Goal: Task Accomplishment & Management: Manage account settings

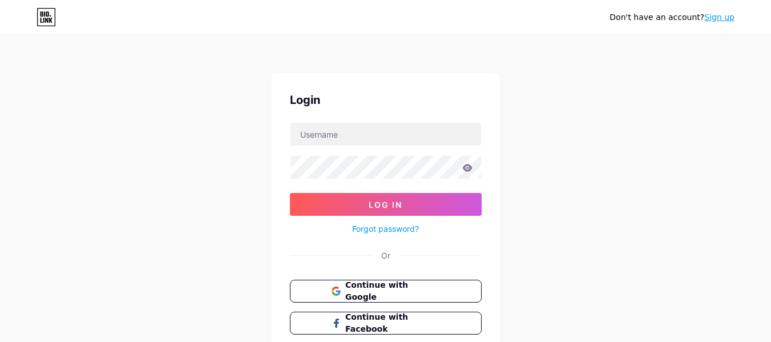
click at [103, 89] on div "Don't have an account? Sign up Login Log In Forgot password? Or Continue with G…" at bounding box center [385, 210] width 771 height 421
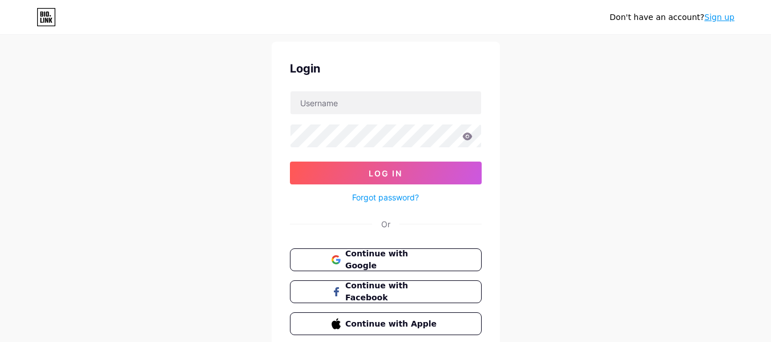
scroll to position [57, 0]
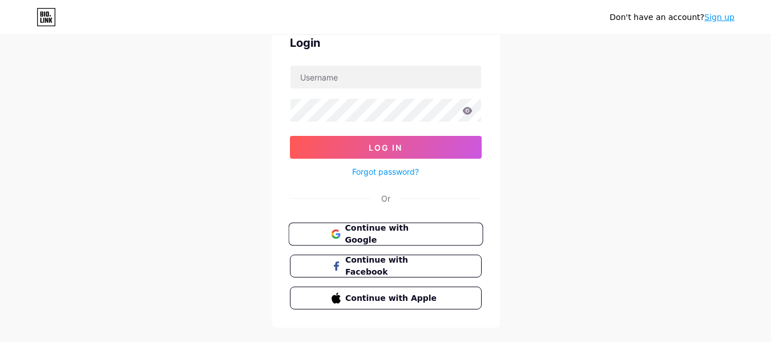
click at [405, 236] on span "Continue with Google" at bounding box center [392, 234] width 95 height 25
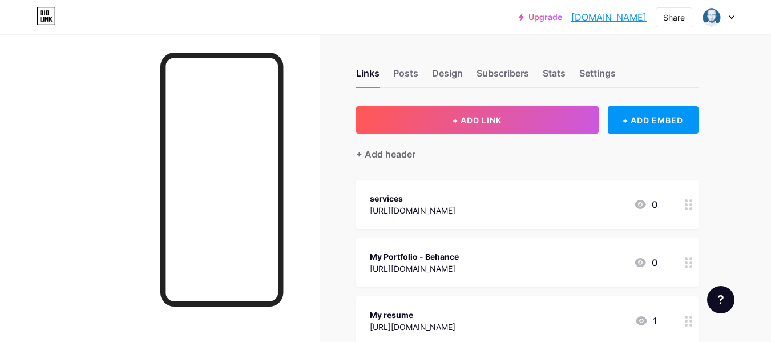
click at [425, 255] on div "My Portfolio - Behance" at bounding box center [414, 257] width 89 height 12
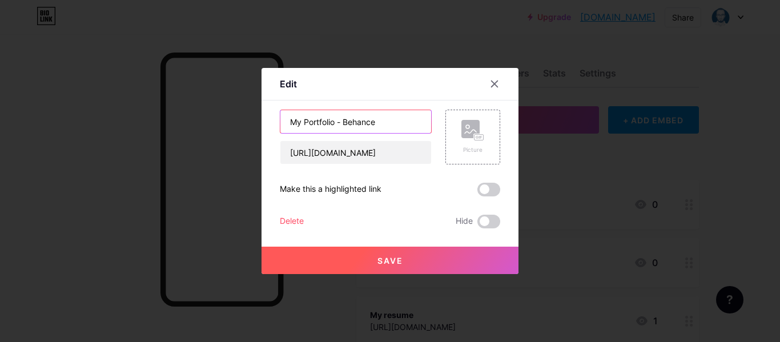
drag, startPoint x: 288, startPoint y: 122, endPoint x: 390, endPoint y: 124, distance: 101.6
click at [390, 124] on input "My Portfolio - Behance" at bounding box center [355, 121] width 151 height 23
type input "آ"
type input "n"
drag, startPoint x: 295, startPoint y: 120, endPoint x: 313, endPoint y: 122, distance: 17.8
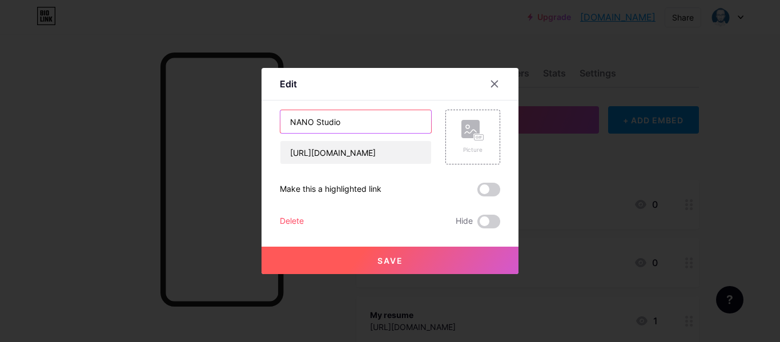
click at [312, 121] on input "NANO Studio" at bounding box center [355, 121] width 151 height 23
drag, startPoint x: 310, startPoint y: 118, endPoint x: 299, endPoint y: 120, distance: 11.1
click at [299, 120] on input "NANO Studio" at bounding box center [355, 121] width 151 height 23
drag, startPoint x: 313, startPoint y: 115, endPoint x: 297, endPoint y: 120, distance: 17.3
click at [297, 120] on input "NANO Studio" at bounding box center [355, 121] width 151 height 23
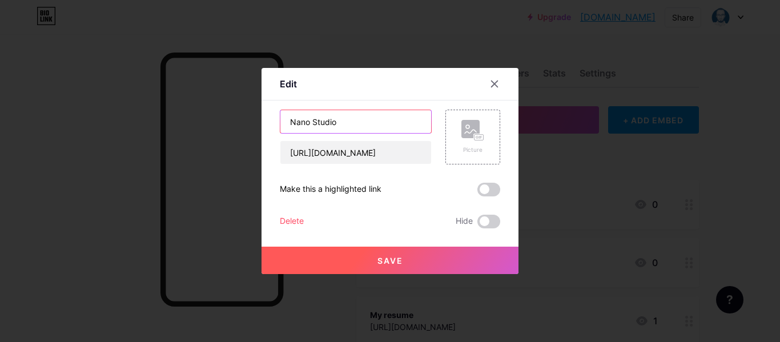
click at [377, 127] on input "Nano Studio" at bounding box center [355, 121] width 151 height 23
type input "Nano Studio"
click at [476, 132] on icon at bounding box center [470, 131] width 11 height 3
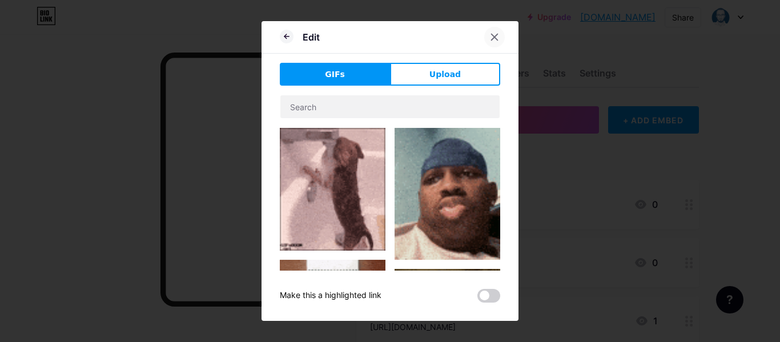
click at [491, 41] on div at bounding box center [494, 37] width 21 height 21
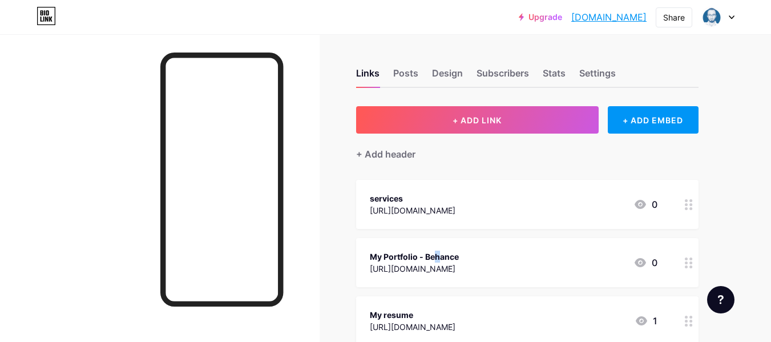
click at [392, 259] on div "My Portfolio - Behance" at bounding box center [414, 257] width 89 height 12
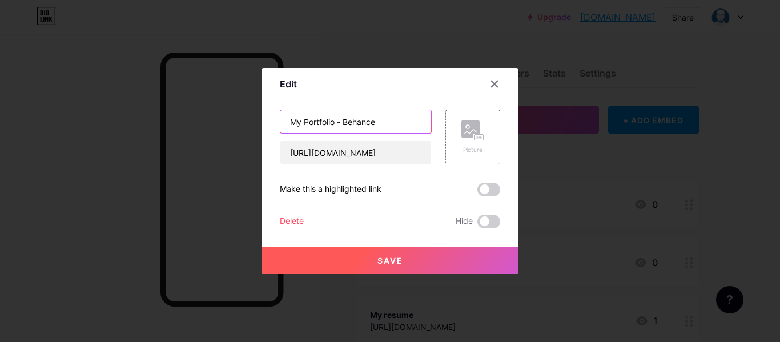
click at [304, 123] on input "My Portfolio - Behance" at bounding box center [355, 121] width 151 height 23
click at [316, 120] on input "nano studio" at bounding box center [355, 121] width 151 height 23
click at [291, 119] on input "nano Studio" at bounding box center [355, 121] width 151 height 23
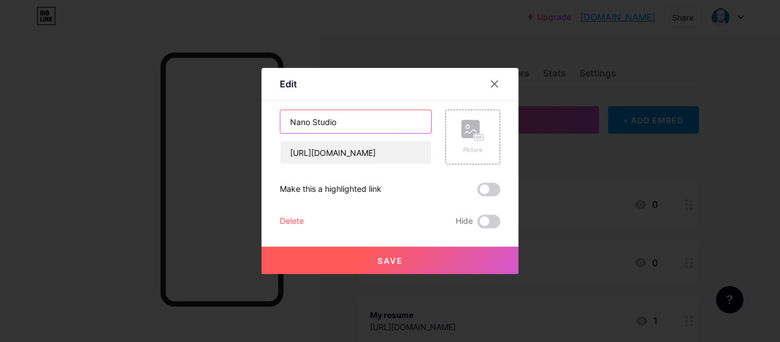
type input "Nano Studio"
click at [416, 256] on button "Save" at bounding box center [389, 260] width 257 height 27
click at [438, 249] on button "Save" at bounding box center [389, 260] width 257 height 27
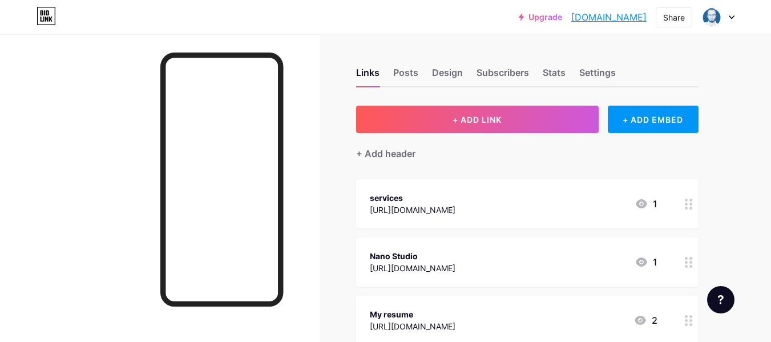
scroll to position [57, 0]
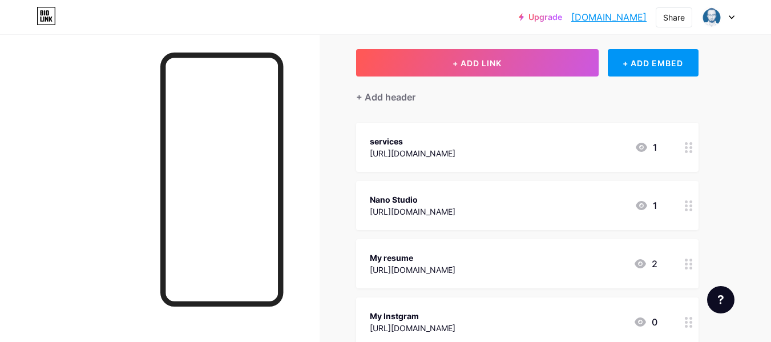
click at [405, 257] on div "My resume" at bounding box center [413, 258] width 86 height 12
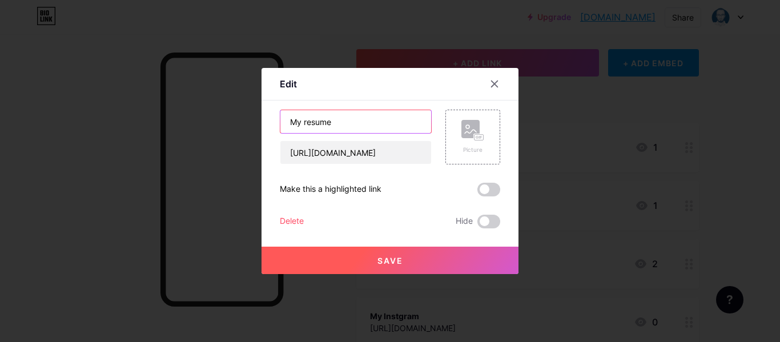
drag, startPoint x: 364, startPoint y: 125, endPoint x: 267, endPoint y: 118, distance: 97.3
click at [267, 118] on div "Edit Content YouTube Play YouTube video without leaving your page. ADD Vimeo Pl…" at bounding box center [389, 171] width 257 height 206
drag, startPoint x: 318, startPoint y: 129, endPoint x: 264, endPoint y: 126, distance: 54.9
click at [264, 126] on div "Edit Content YouTube Play YouTube video without leaving your page. ADD Vimeo Pl…" at bounding box center [389, 171] width 257 height 206
type input "CV"
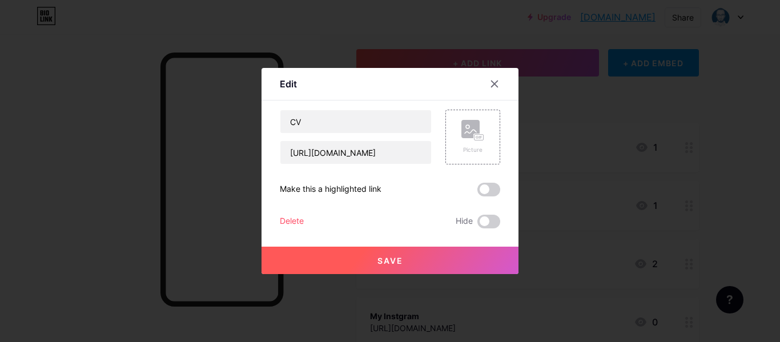
click at [389, 264] on span "Save" at bounding box center [390, 261] width 26 height 10
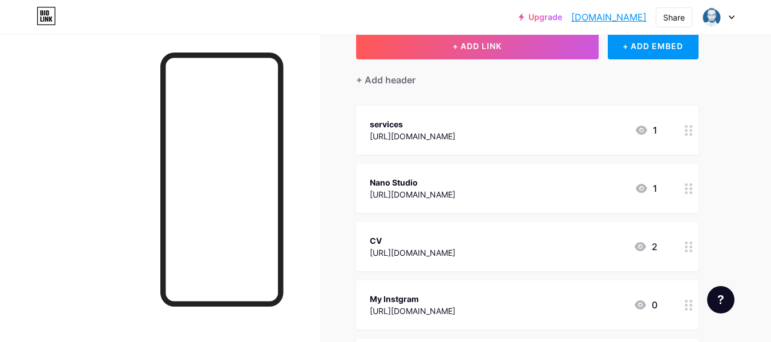
scroll to position [0, 0]
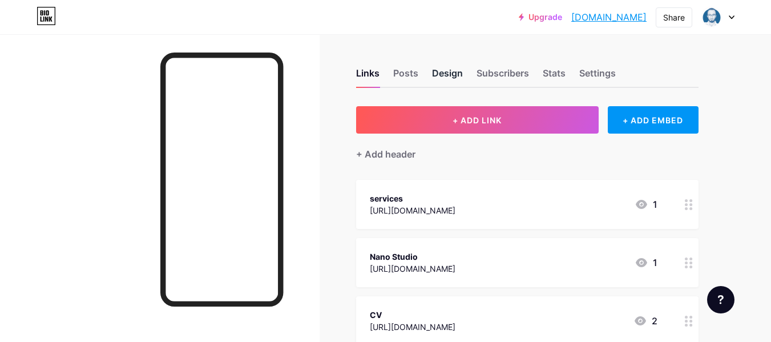
click at [458, 80] on div "Design" at bounding box center [447, 76] width 31 height 21
click at [416, 79] on div "Posts" at bounding box center [405, 76] width 25 height 21
click at [477, 66] on div "Subscribers" at bounding box center [503, 76] width 53 height 21
click at [462, 71] on div "Design" at bounding box center [447, 76] width 31 height 21
drag, startPoint x: 504, startPoint y: 66, endPoint x: 513, endPoint y: 68, distance: 9.4
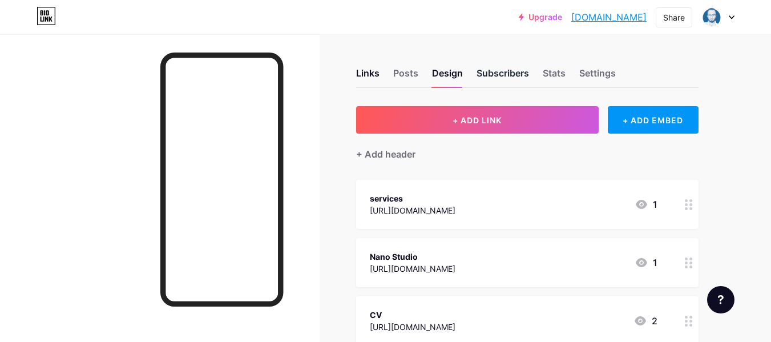
click at [508, 68] on div "Links Posts Design Subscribers Stats Settings" at bounding box center [527, 68] width 342 height 40
click at [478, 71] on div "Subscribers" at bounding box center [503, 76] width 53 height 21
click at [438, 70] on div "Design" at bounding box center [447, 76] width 31 height 21
click at [373, 72] on div "Links" at bounding box center [367, 76] width 23 height 21
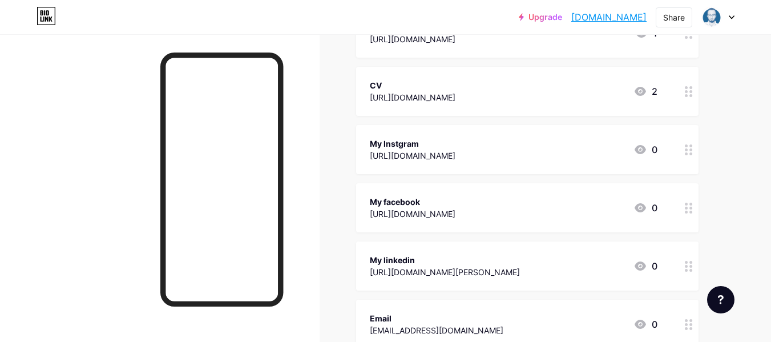
scroll to position [313, 0]
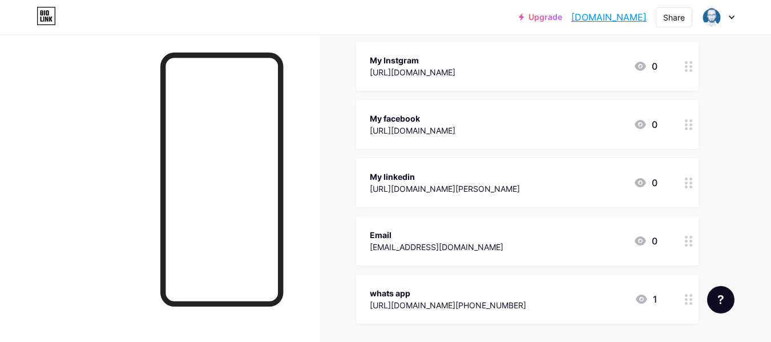
drag, startPoint x: 623, startPoint y: 306, endPoint x: 622, endPoint y: 293, distance: 12.7
click at [622, 293] on div "whats app [URL][DOMAIN_NAME][PHONE_NUMBER] 1" at bounding box center [514, 299] width 288 height 26
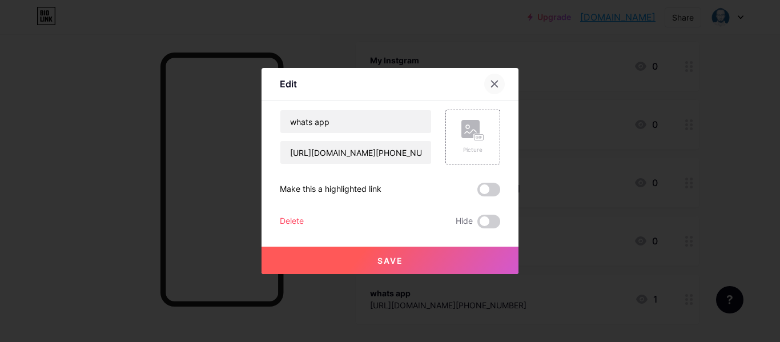
click at [497, 80] on icon at bounding box center [494, 83] width 9 height 9
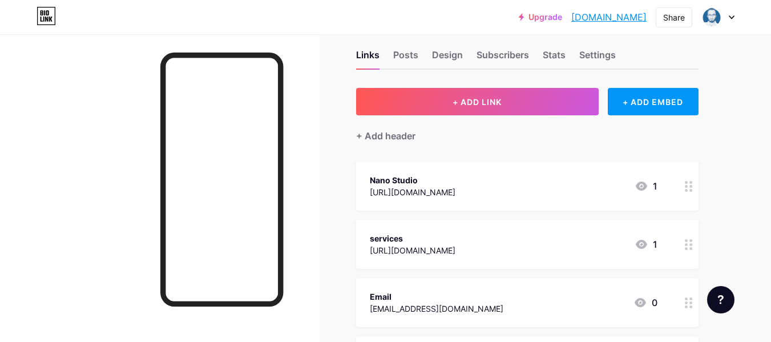
scroll to position [0, 0]
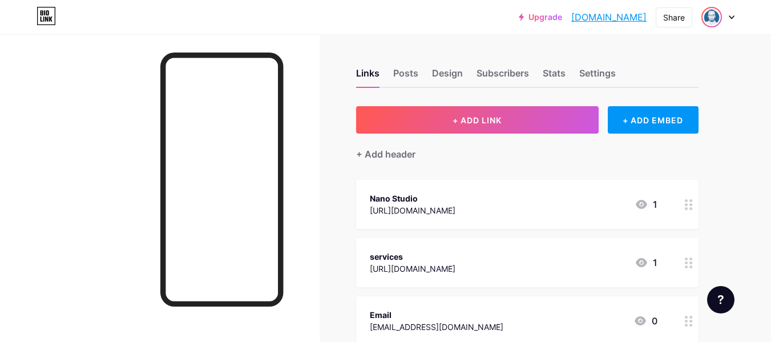
click at [715, 20] on img at bounding box center [712, 17] width 18 height 18
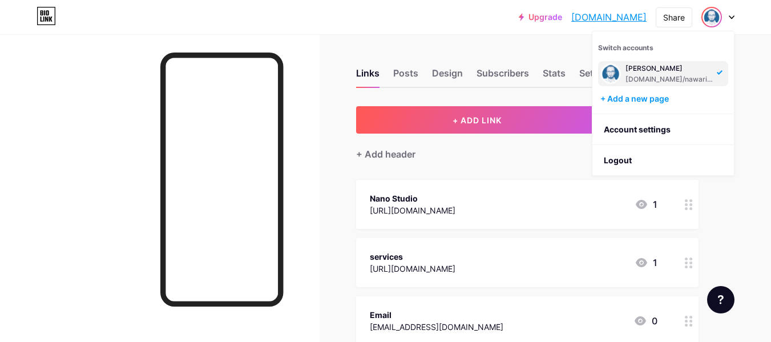
click at [526, 148] on div "+ Add header" at bounding box center [527, 148] width 342 height 28
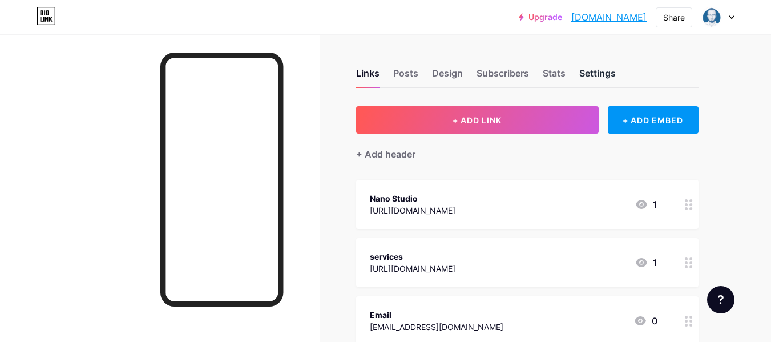
click at [604, 73] on div "Settings" at bounding box center [597, 76] width 37 height 21
click at [560, 76] on div "Stats" at bounding box center [554, 76] width 23 height 21
click at [514, 70] on div "Subscribers" at bounding box center [503, 76] width 53 height 21
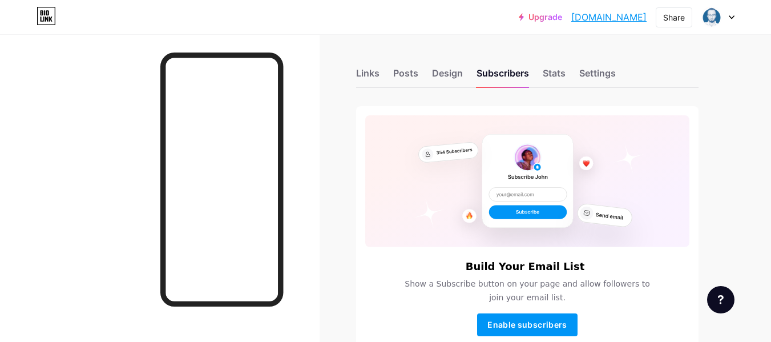
click at [463, 71] on div "Links Posts Design Subscribers Stats Settings" at bounding box center [527, 68] width 342 height 40
click at [446, 74] on div "Design" at bounding box center [447, 76] width 31 height 21
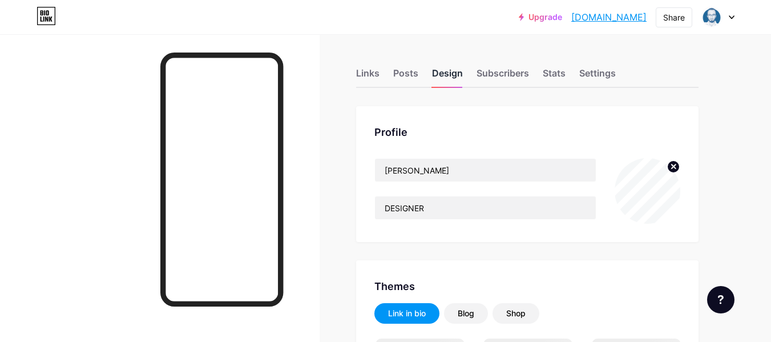
click at [450, 67] on div "Design" at bounding box center [447, 76] width 31 height 21
drag, startPoint x: 680, startPoint y: 166, endPoint x: 673, endPoint y: 166, distance: 7.4
click at [680, 166] on div "Profile [PERSON_NAME] DESIGNER" at bounding box center [527, 174] width 342 height 136
click at [672, 166] on icon at bounding box center [674, 166] width 4 height 4
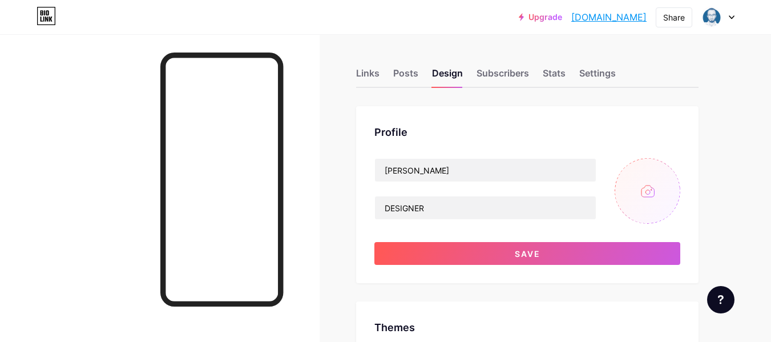
click at [647, 183] on input "file" at bounding box center [648, 191] width 66 height 66
type input "C:\fakepath\2.jpg"
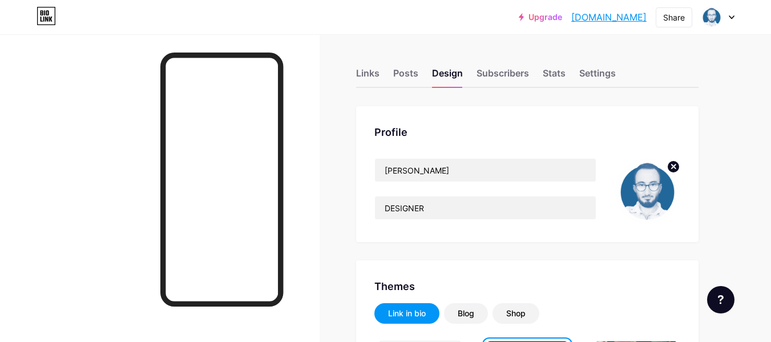
click at [671, 167] on circle at bounding box center [673, 166] width 13 height 13
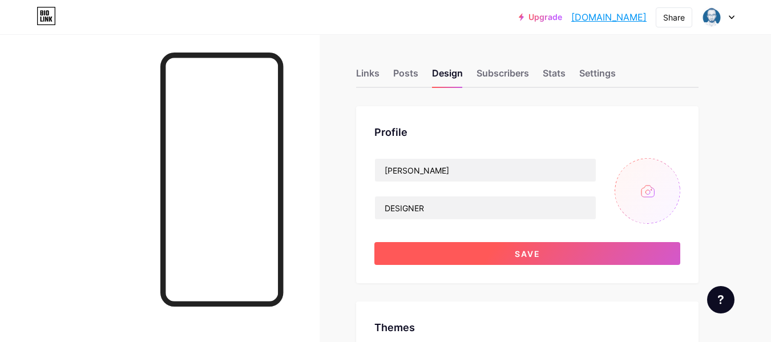
click at [600, 256] on button "Save" at bounding box center [527, 253] width 306 height 23
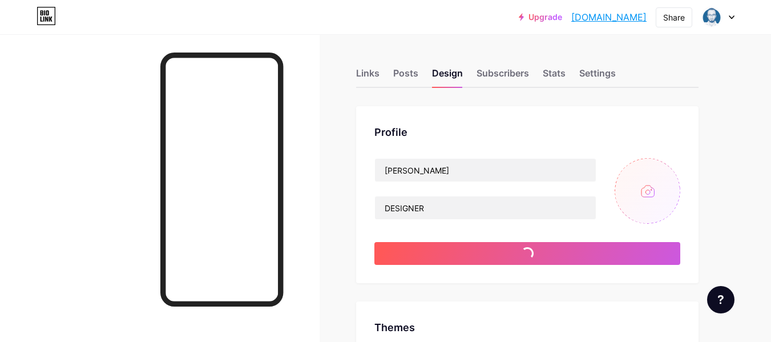
click at [658, 184] on input "file" at bounding box center [648, 191] width 66 height 66
type input "C:\fakepath\2.jpg"
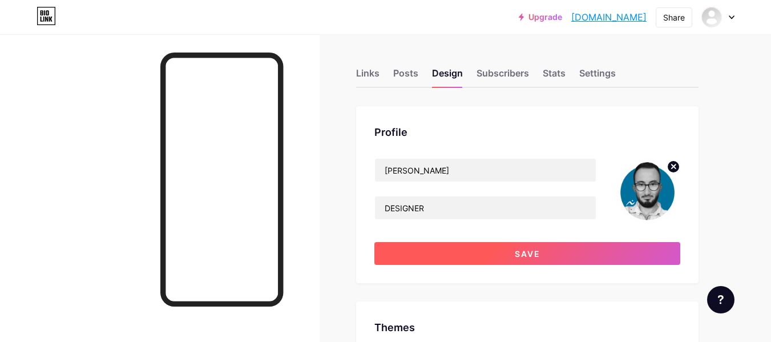
click at [556, 245] on button "Save" at bounding box center [527, 253] width 306 height 23
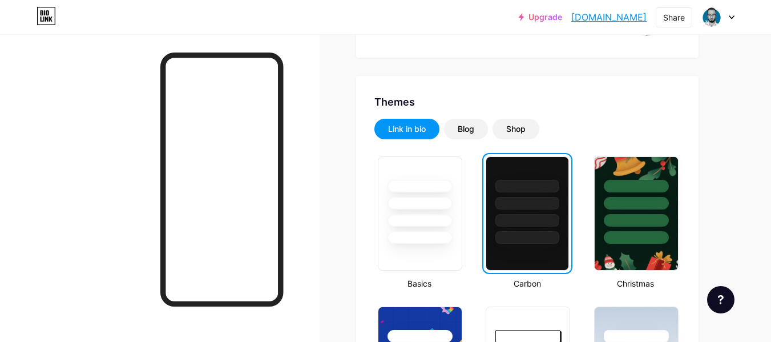
scroll to position [228, 0]
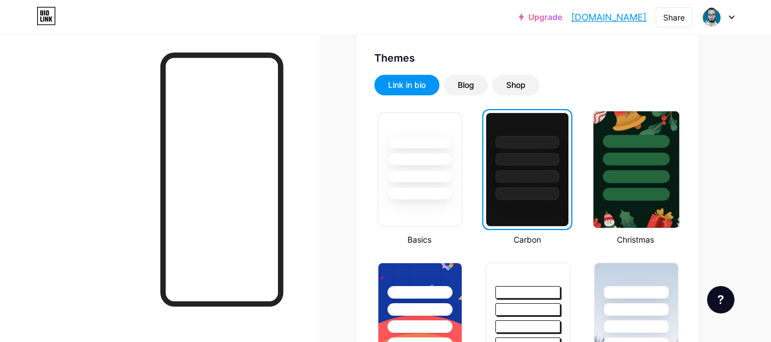
click at [675, 166] on div at bounding box center [636, 156] width 86 height 90
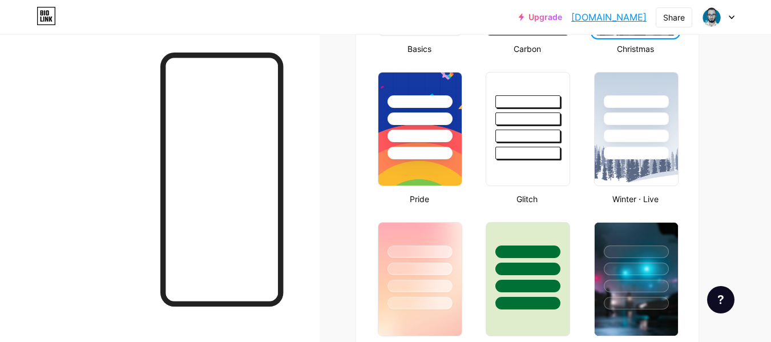
scroll to position [457, 0]
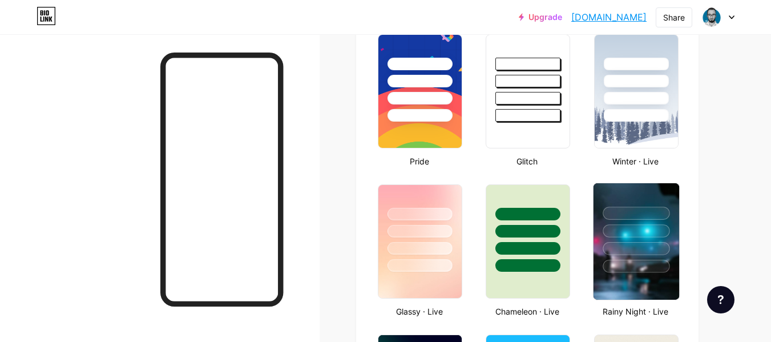
click at [633, 237] on div at bounding box center [636, 230] width 67 height 13
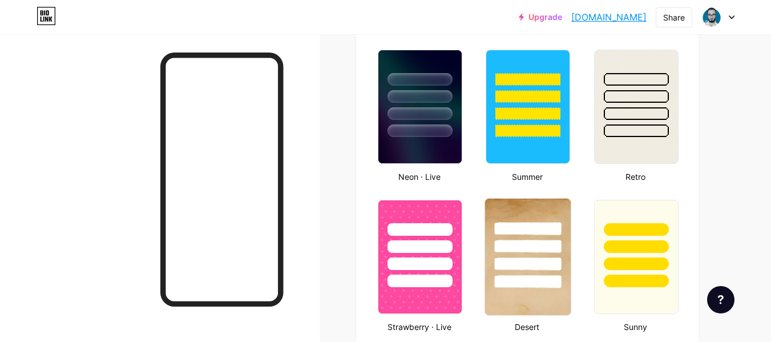
scroll to position [742, 0]
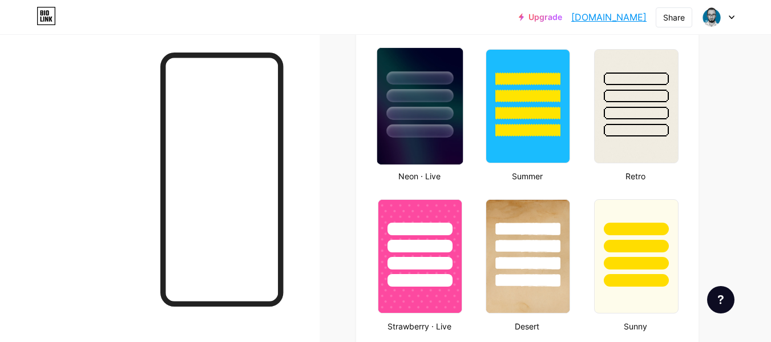
click at [427, 128] on div at bounding box center [419, 130] width 67 height 13
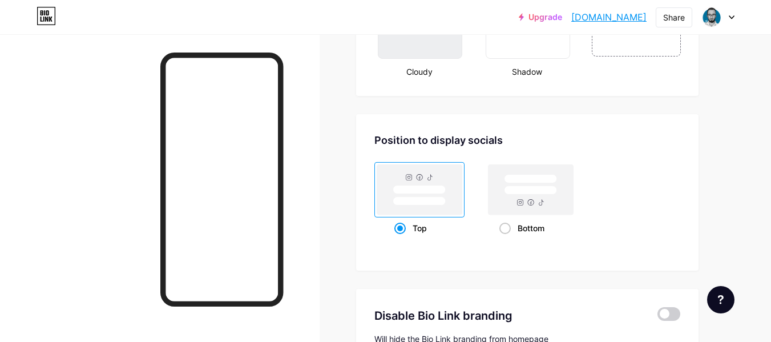
scroll to position [1427, 0]
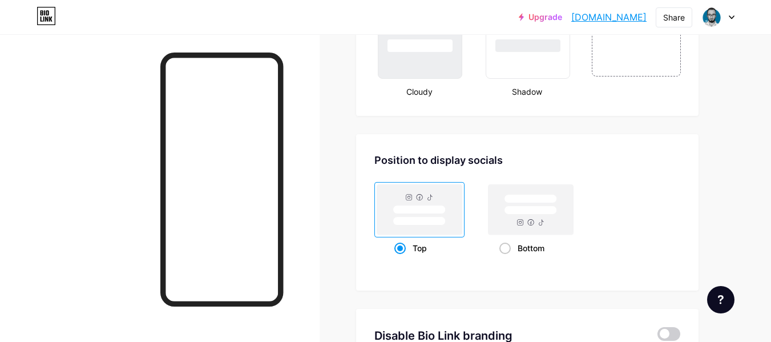
click at [449, 221] on rect at bounding box center [419, 209] width 85 height 50
click at [402, 259] on input "Top" at bounding box center [397, 262] width 7 height 7
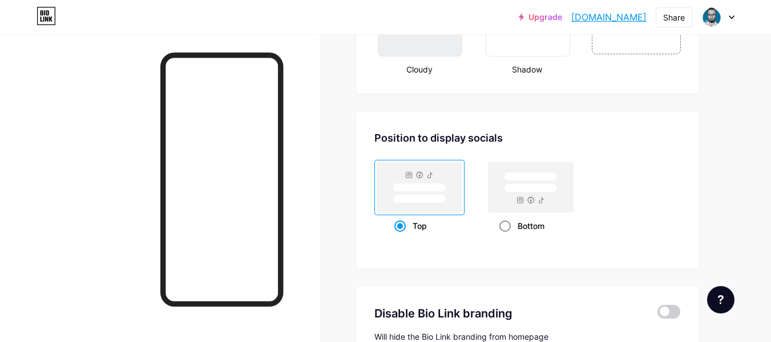
scroll to position [1429, 0]
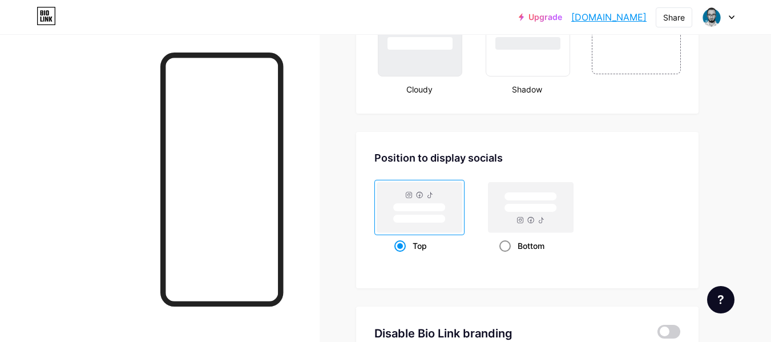
click at [511, 212] on rect at bounding box center [531, 208] width 53 height 9
click at [507, 256] on input "Bottom" at bounding box center [502, 259] width 7 height 7
radio input "true"
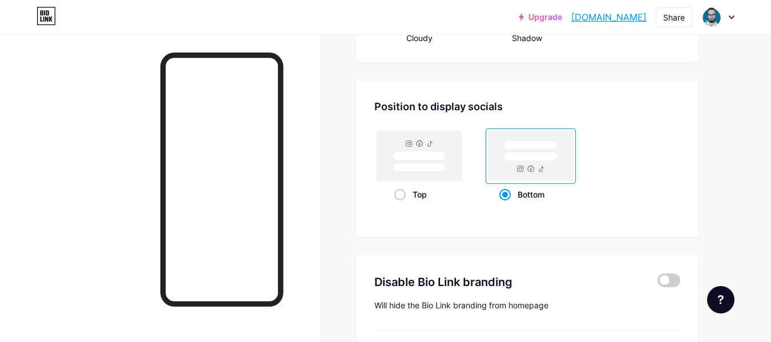
scroll to position [1486, 0]
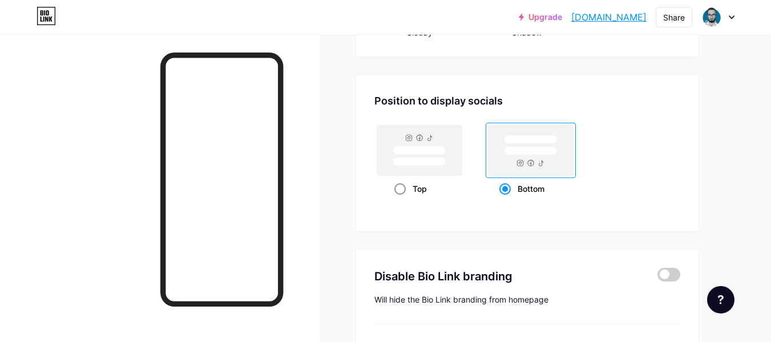
click at [400, 192] on span at bounding box center [399, 188] width 11 height 11
click at [400, 199] on input "Top" at bounding box center [397, 202] width 7 height 7
radio input "true"
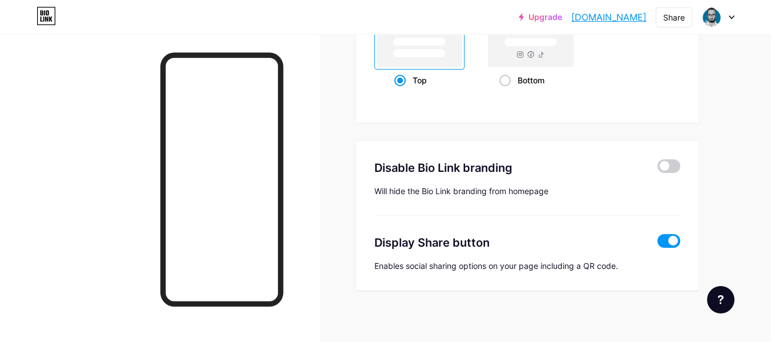
scroll to position [1600, 0]
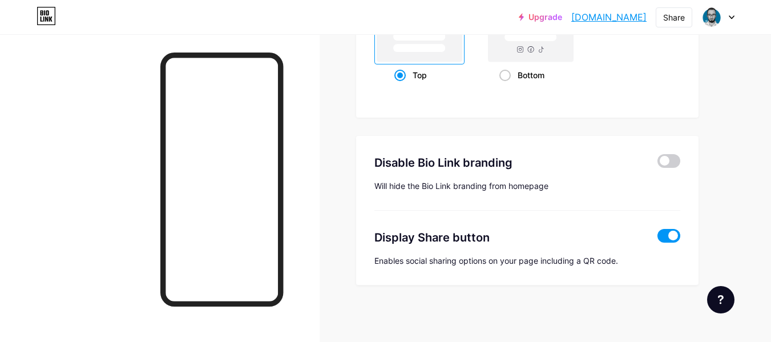
drag, startPoint x: 374, startPoint y: 165, endPoint x: 529, endPoint y: 148, distance: 155.6
click at [529, 148] on div "Disable Bio Link branding Will hide the Bio Link branding from homepage" at bounding box center [527, 173] width 306 height 75
click at [543, 164] on div "Disable Bio Link branding" at bounding box center [507, 162] width 267 height 17
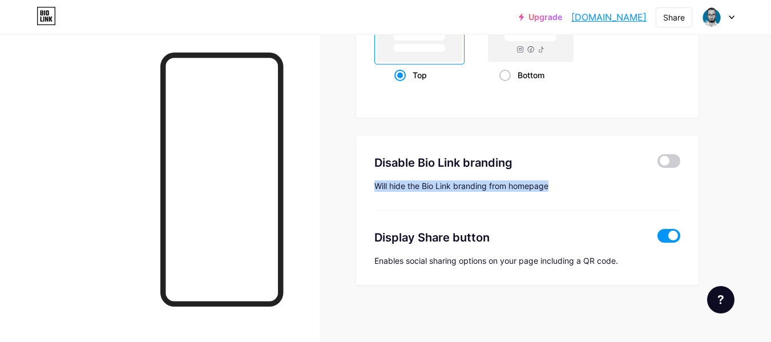
drag, startPoint x: 564, startPoint y: 180, endPoint x: 368, endPoint y: 204, distance: 197.8
click at [368, 204] on div "Disable Bio Link branding Will hide the Bio Link branding from homepage Display…" at bounding box center [527, 211] width 342 height 150
click at [421, 196] on div "Disable Bio Link branding Will hide the Bio Link branding from homepage" at bounding box center [527, 173] width 306 height 75
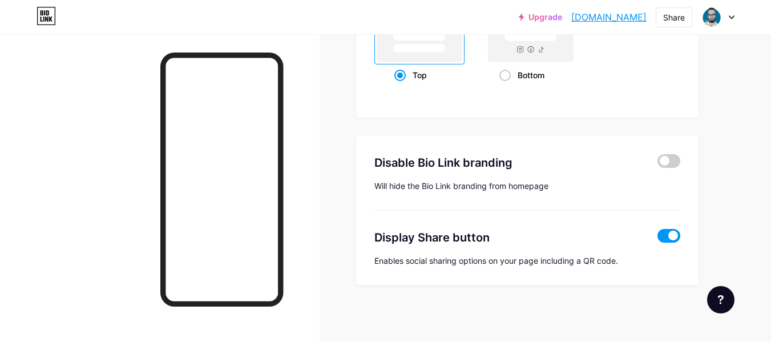
click at [683, 162] on div "Disable Bio Link branding Will hide the Bio Link branding from homepage Display…" at bounding box center [527, 211] width 342 height 150
click at [676, 162] on span at bounding box center [669, 161] width 23 height 14
click at [658, 164] on input "checkbox" at bounding box center [658, 164] width 0 height 0
click at [666, 167] on span at bounding box center [669, 161] width 23 height 14
click at [658, 164] on input "checkbox" at bounding box center [658, 164] width 0 height 0
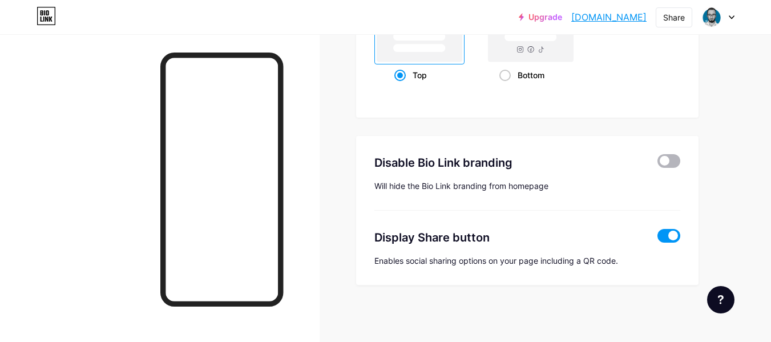
click at [660, 162] on span at bounding box center [669, 161] width 23 height 14
click at [658, 164] on input "checkbox" at bounding box center [658, 164] width 0 height 0
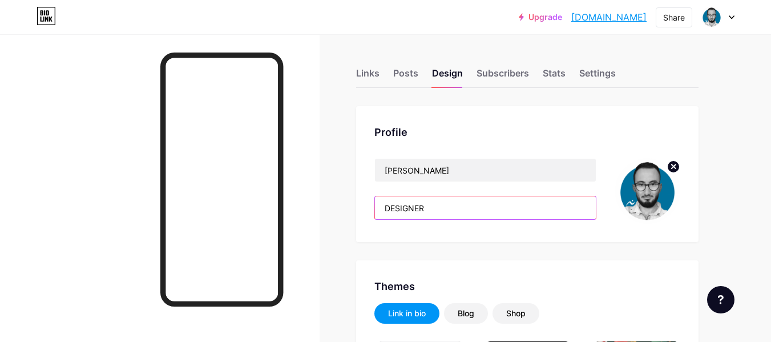
drag, startPoint x: 434, startPoint y: 207, endPoint x: 382, endPoint y: 223, distance: 54.9
click at [382, 223] on div "Nawar Ibrahem DESIGNER" at bounding box center [485, 191] width 222 height 66
click at [382, 213] on input "DESIGNER" at bounding box center [485, 207] width 221 height 23
click at [386, 211] on input "DESIGNER" at bounding box center [485, 207] width 221 height 23
click at [390, 208] on input "DESIGNER" at bounding box center [485, 207] width 221 height 23
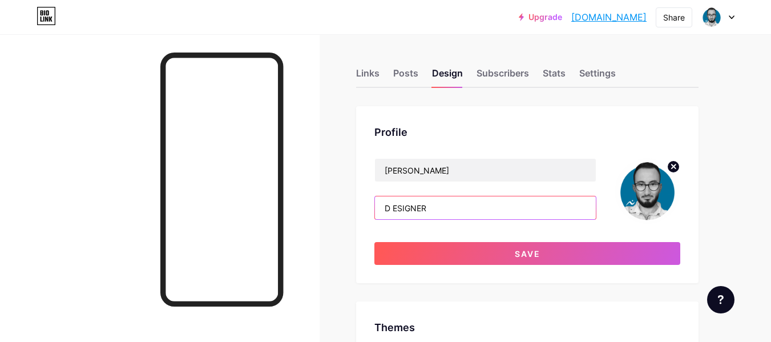
click at [397, 207] on input "D ESIGNER" at bounding box center [485, 207] width 221 height 23
click at [408, 209] on input "D E SIGNER" at bounding box center [485, 207] width 221 height 23
click at [412, 207] on input "D E SI GNER" at bounding box center [485, 207] width 221 height 23
click at [405, 211] on input "D E SI GNER" at bounding box center [485, 207] width 221 height 23
click at [423, 212] on input "D E S I GNER" at bounding box center [485, 207] width 221 height 23
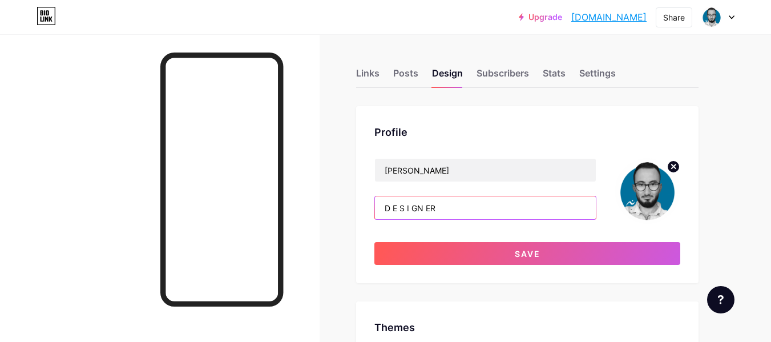
click at [420, 213] on input "D E S I GN ER" at bounding box center [485, 207] width 221 height 23
click at [433, 208] on input "D E S I G N ER" at bounding box center [485, 207] width 221 height 23
click at [469, 204] on input "D E S I G N E R" at bounding box center [485, 207] width 221 height 23
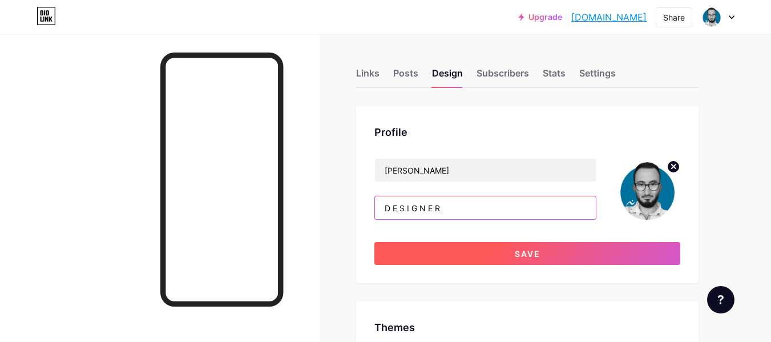
type input "D E S I G N E R"
click at [545, 257] on button "Save" at bounding box center [527, 253] width 306 height 23
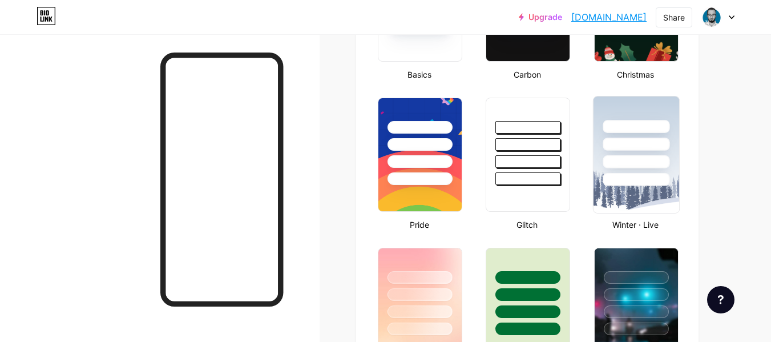
scroll to position [400, 0]
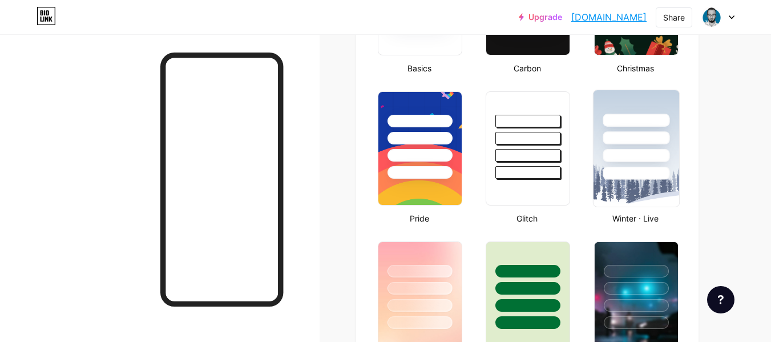
click at [624, 157] on div at bounding box center [636, 155] width 67 height 13
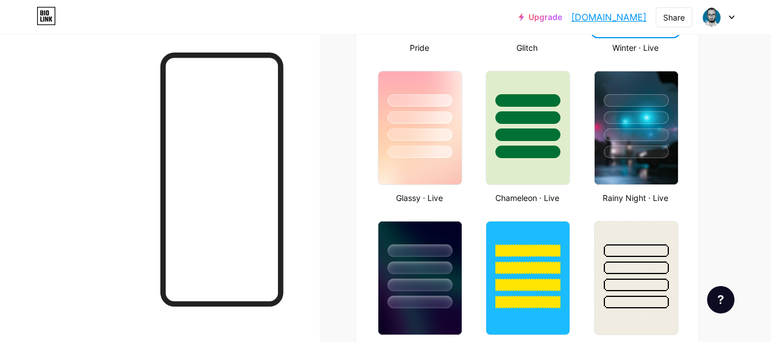
scroll to position [571, 0]
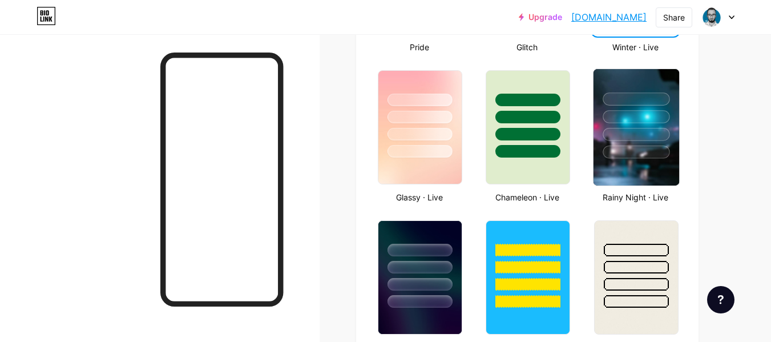
click at [651, 134] on div at bounding box center [636, 134] width 67 height 13
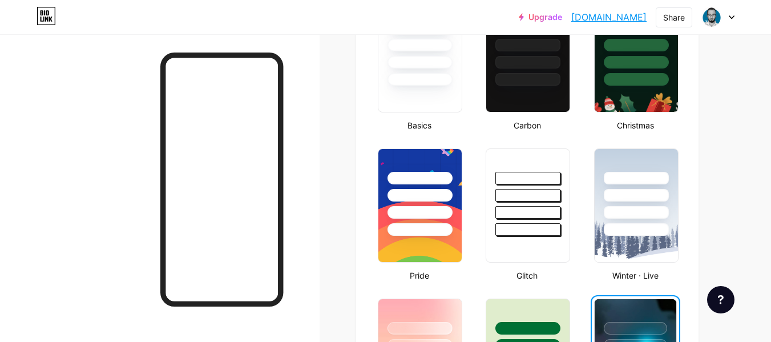
scroll to position [285, 0]
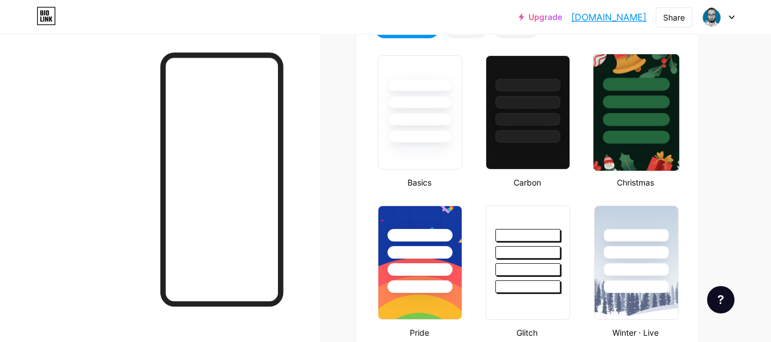
click at [643, 125] on div at bounding box center [636, 119] width 67 height 13
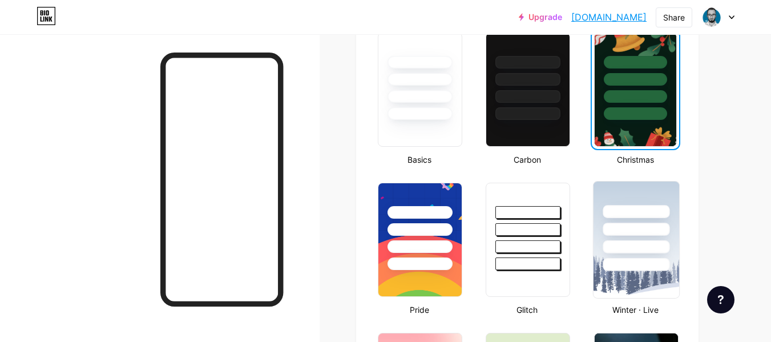
scroll to position [400, 0]
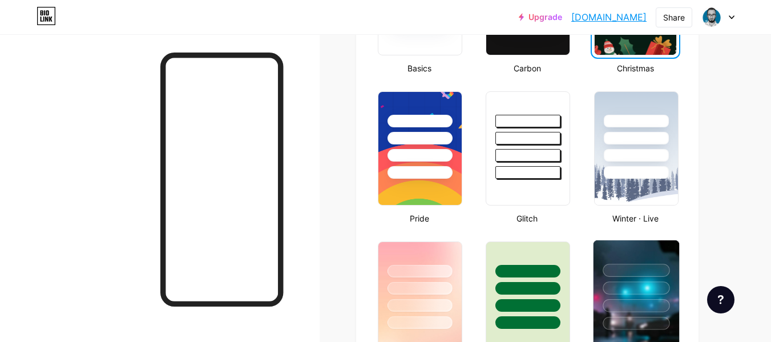
click at [648, 289] on div at bounding box center [636, 287] width 67 height 13
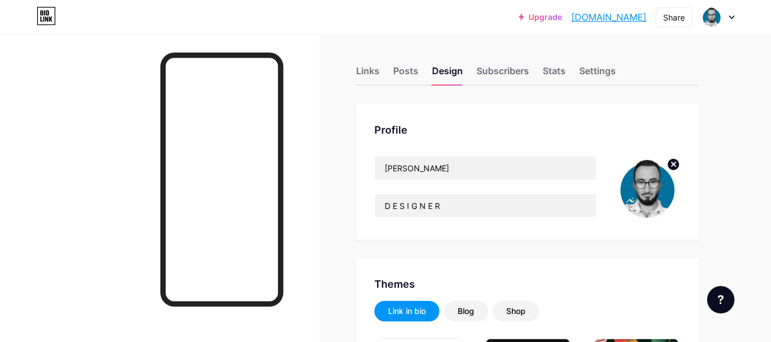
scroll to position [0, 0]
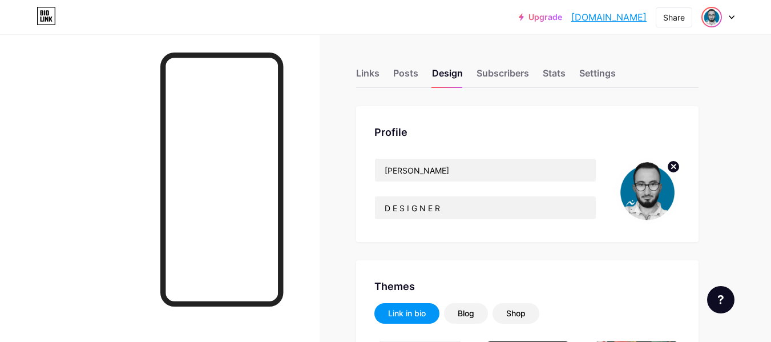
click at [715, 22] on img at bounding box center [712, 17] width 18 height 18
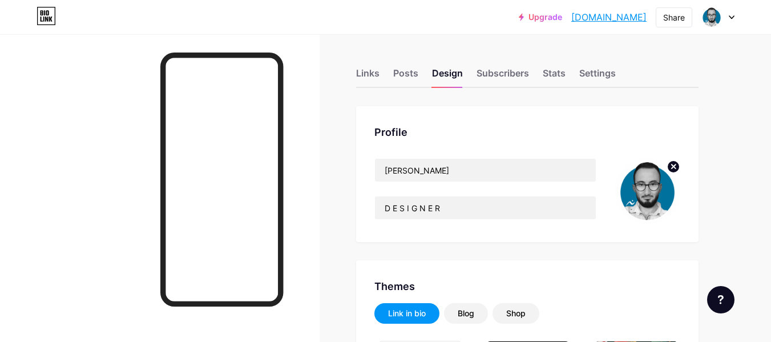
click at [362, 68] on div "Links" at bounding box center [367, 76] width 23 height 21
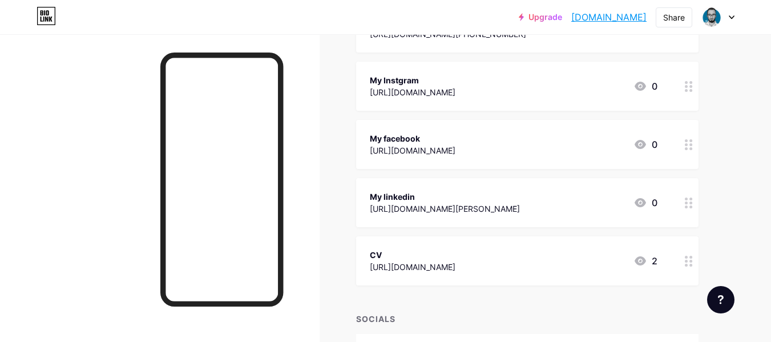
scroll to position [427, 0]
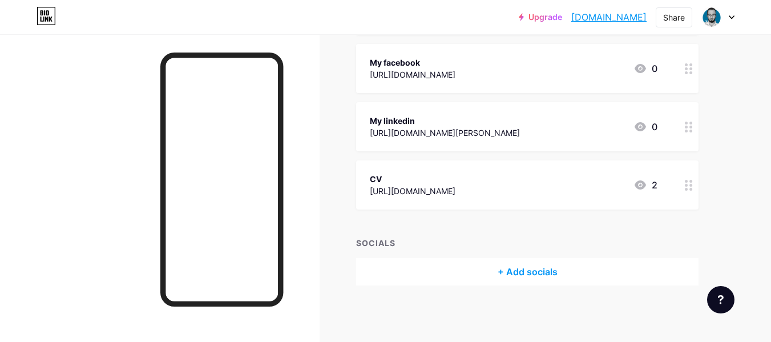
click at [518, 267] on div "+ Add socials" at bounding box center [527, 271] width 342 height 27
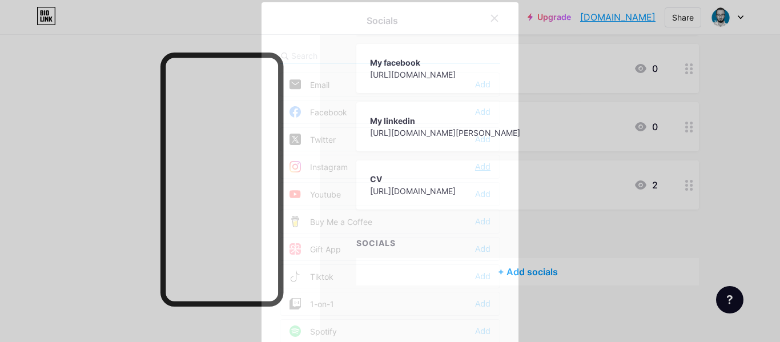
click at [477, 168] on div "Add" at bounding box center [482, 166] width 15 height 11
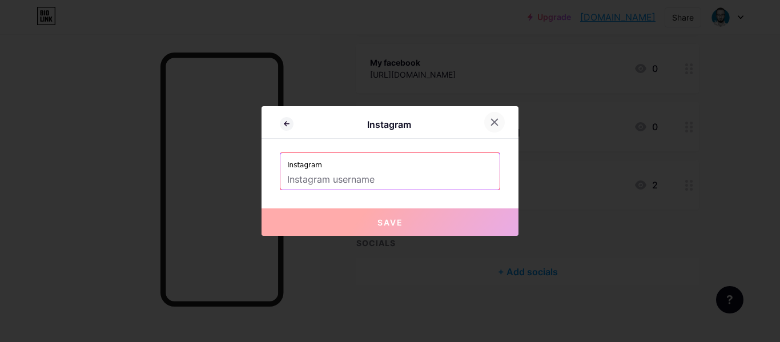
click at [494, 124] on icon at bounding box center [494, 122] width 9 height 9
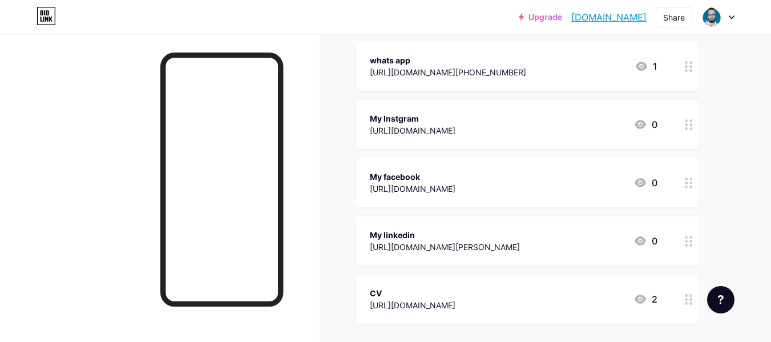
scroll to position [256, 0]
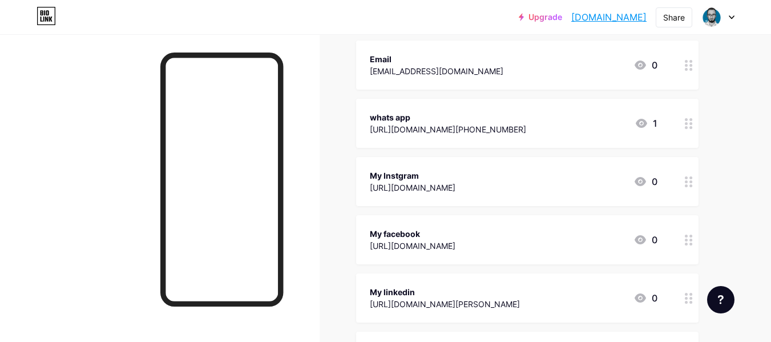
click at [437, 173] on div "My Instgram" at bounding box center [413, 176] width 86 height 12
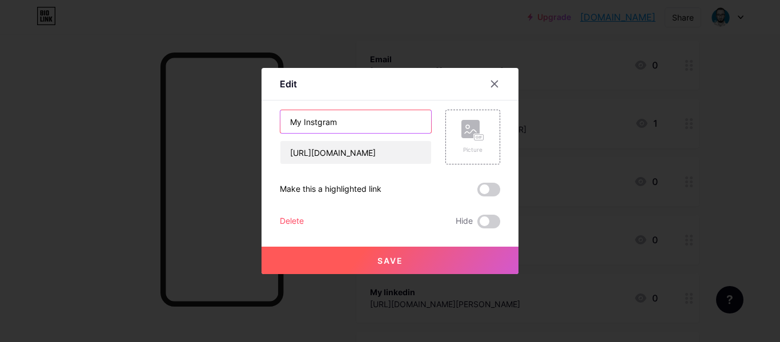
click at [296, 126] on input "My Instgram" at bounding box center [355, 121] width 151 height 23
type input "Instgram"
click at [398, 256] on span "Save" at bounding box center [390, 261] width 26 height 10
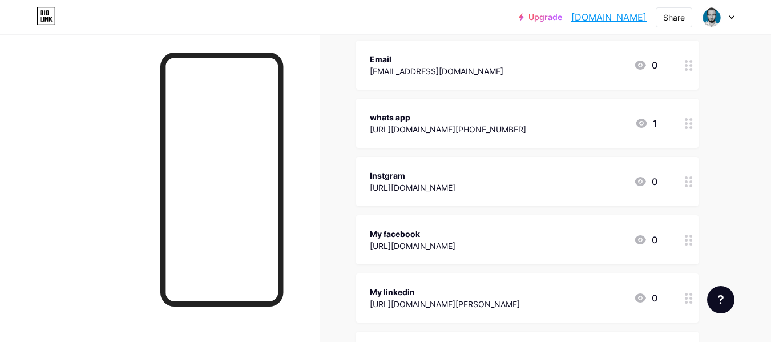
click at [393, 231] on div "My facebook" at bounding box center [413, 234] width 86 height 12
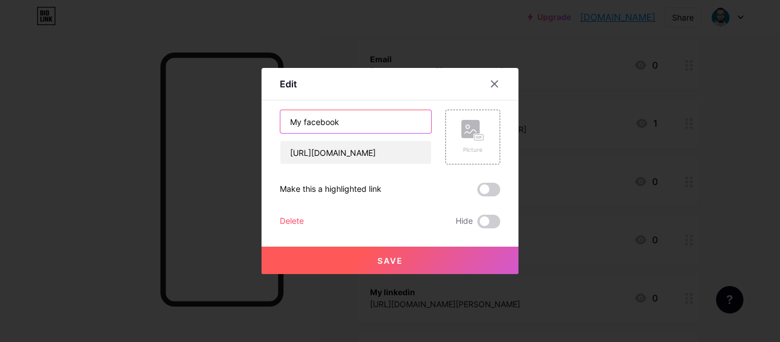
click at [295, 123] on input "My facebook" at bounding box center [355, 121] width 151 height 23
type input "facebook"
click at [439, 253] on button "Save" at bounding box center [389, 260] width 257 height 27
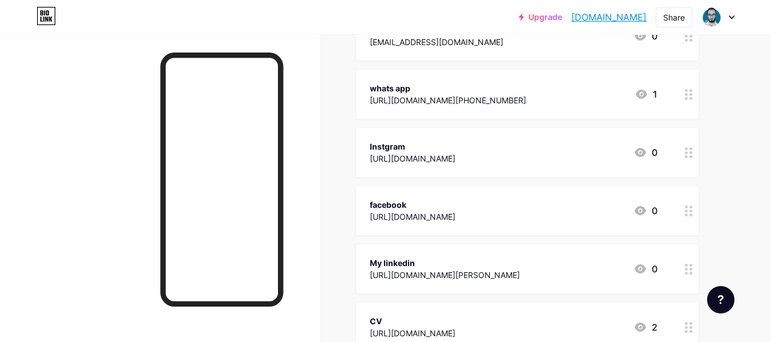
scroll to position [313, 0]
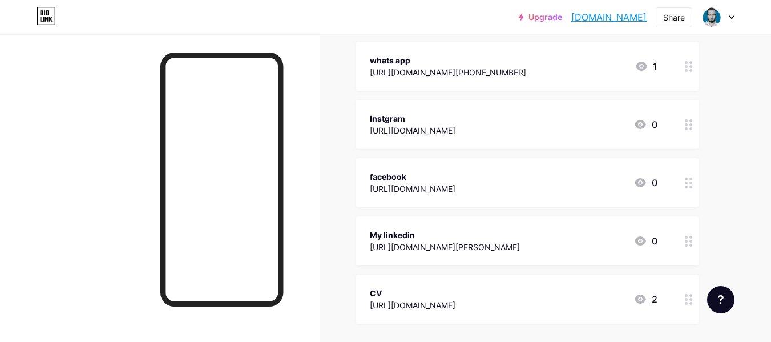
click at [410, 234] on div "My linkedin" at bounding box center [445, 235] width 150 height 12
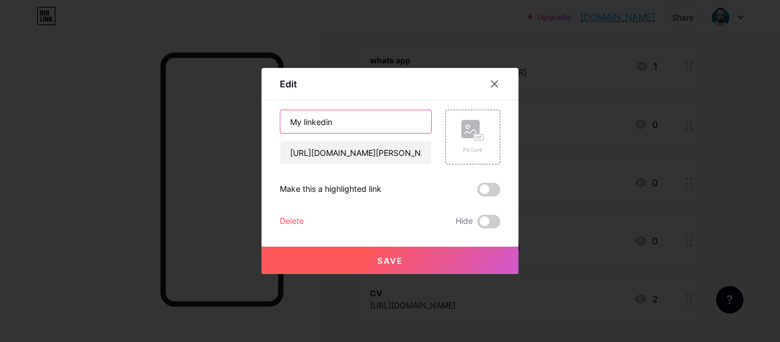
click at [297, 128] on input "My linkedin" at bounding box center [355, 121] width 151 height 23
type input "linkedin"
click at [490, 187] on span at bounding box center [488, 190] width 23 height 14
click at [477, 192] on input "checkbox" at bounding box center [477, 192] width 0 height 0
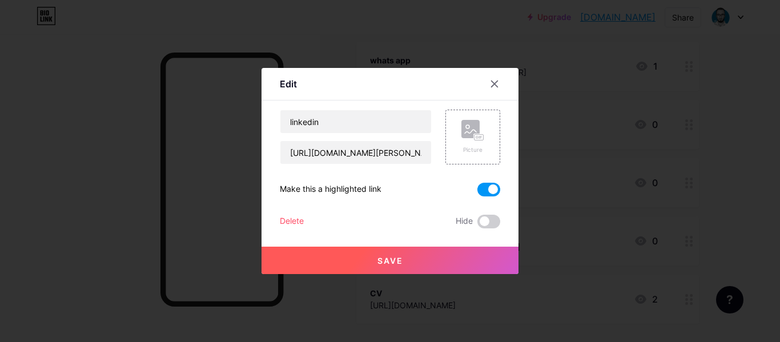
click at [438, 265] on button "Save" at bounding box center [389, 260] width 257 height 27
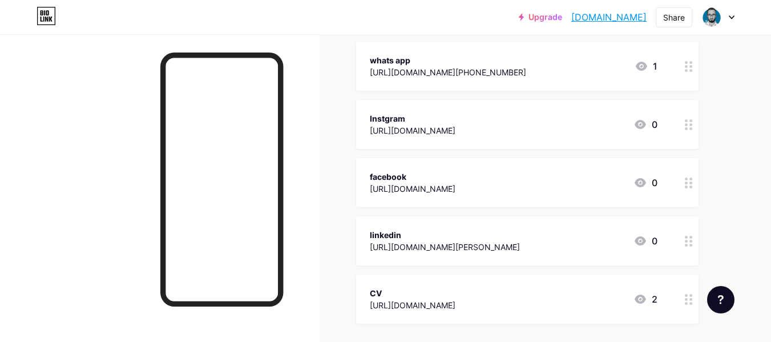
click at [401, 233] on div "linkedin" at bounding box center [445, 235] width 150 height 12
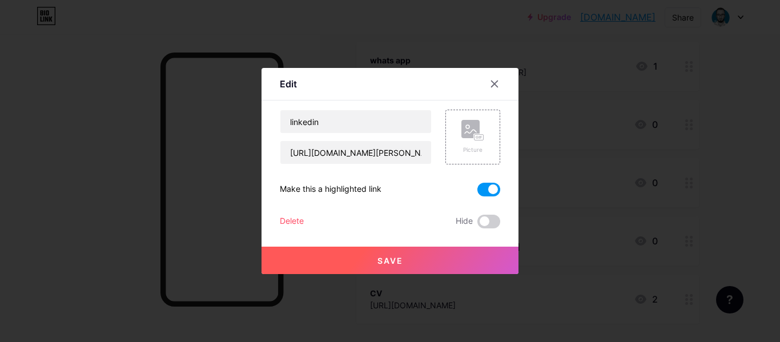
click at [482, 185] on span at bounding box center [488, 190] width 23 height 14
click at [477, 192] on input "checkbox" at bounding box center [477, 192] width 0 height 0
click at [436, 253] on button "Save" at bounding box center [389, 260] width 257 height 27
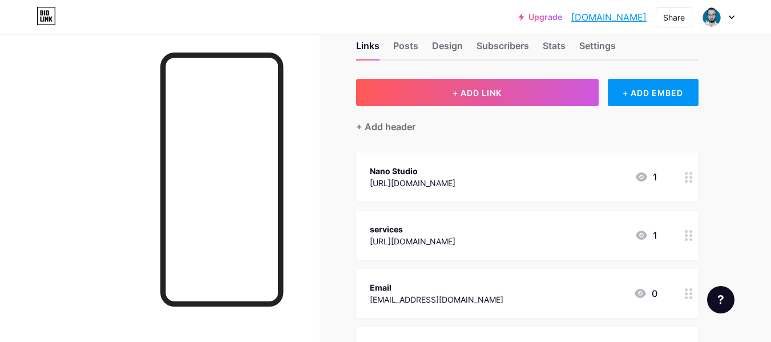
scroll to position [0, 0]
